Goal: Information Seeking & Learning: Find specific fact

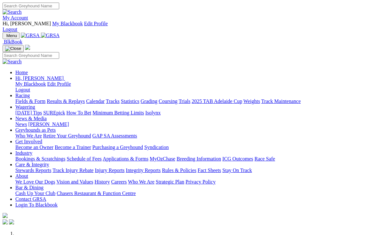
click at [30, 93] on link "Racing" at bounding box center [22, 95] width 14 height 5
click at [85, 99] on link "Results & Replays" at bounding box center [66, 101] width 38 height 5
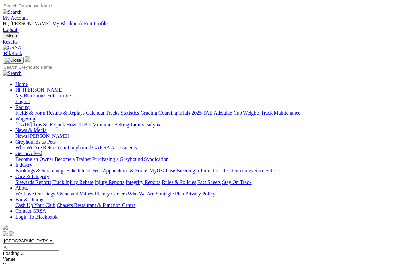
scroll to position [5, 0]
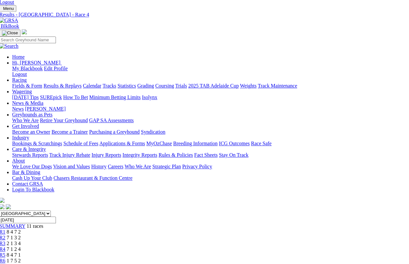
scroll to position [27, 3]
click at [5, 252] on link "R5" at bounding box center [2, 254] width 6 height 5
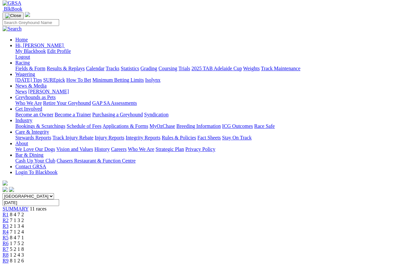
scroll to position [44, 0]
click at [9, 252] on span "R8" at bounding box center [6, 254] width 6 height 5
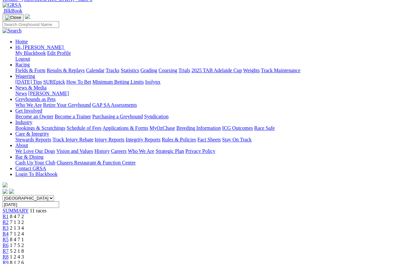
scroll to position [43, 0]
click at [9, 259] on link "R9" at bounding box center [6, 261] width 6 height 5
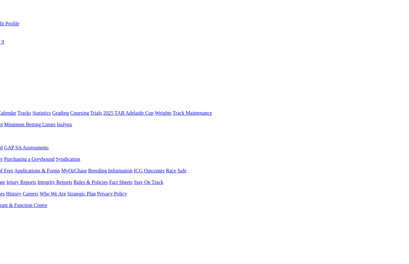
scroll to position [0, 89]
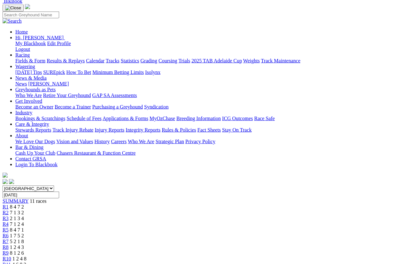
scroll to position [52, 0]
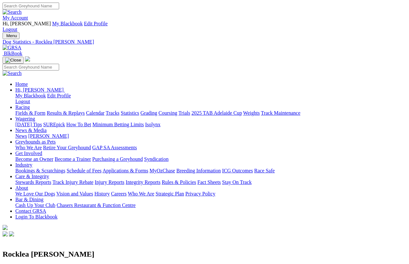
scroll to position [7, 0]
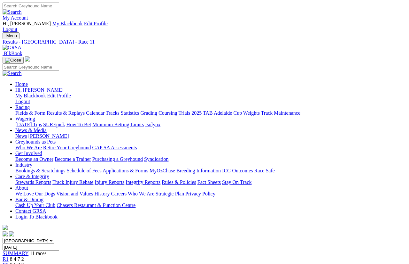
scroll to position [102, 0]
